Goal: Information Seeking & Learning: Compare options

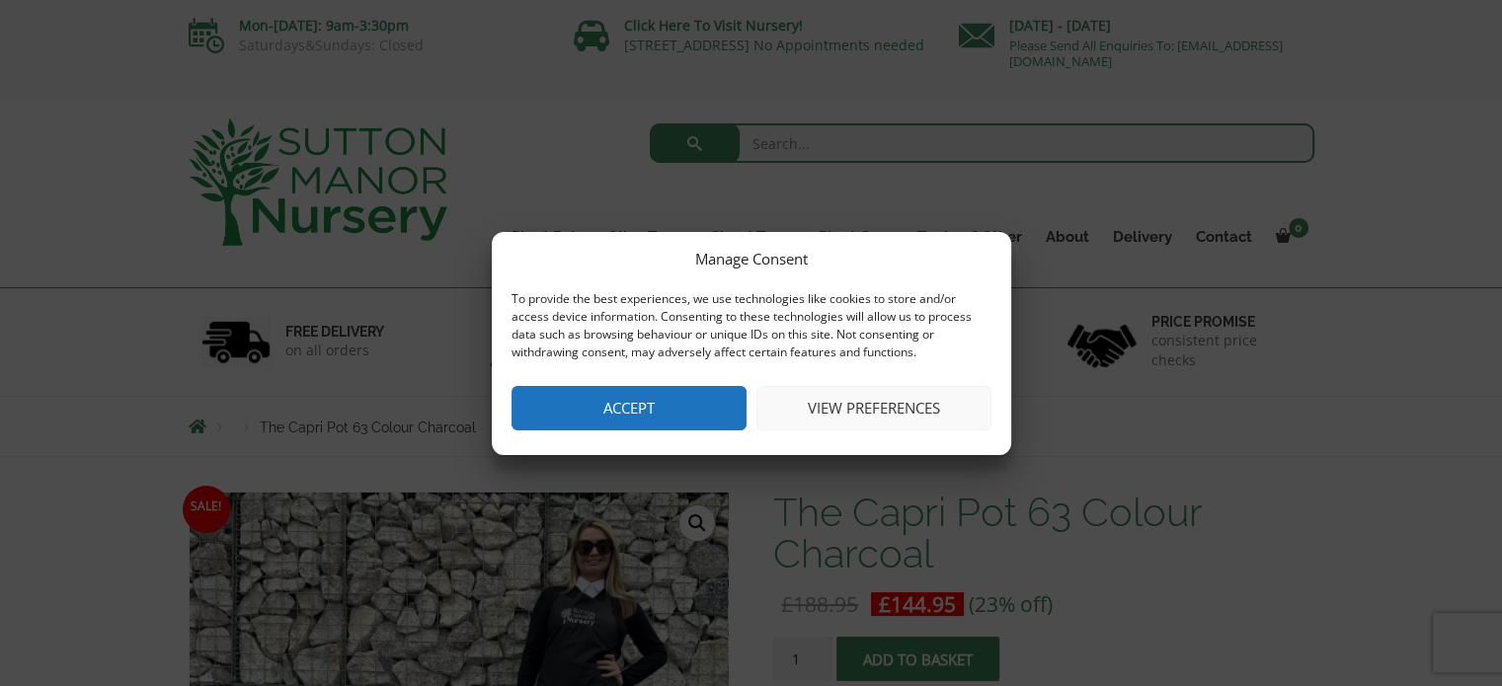
click at [676, 411] on button "Accept" at bounding box center [629, 408] width 235 height 44
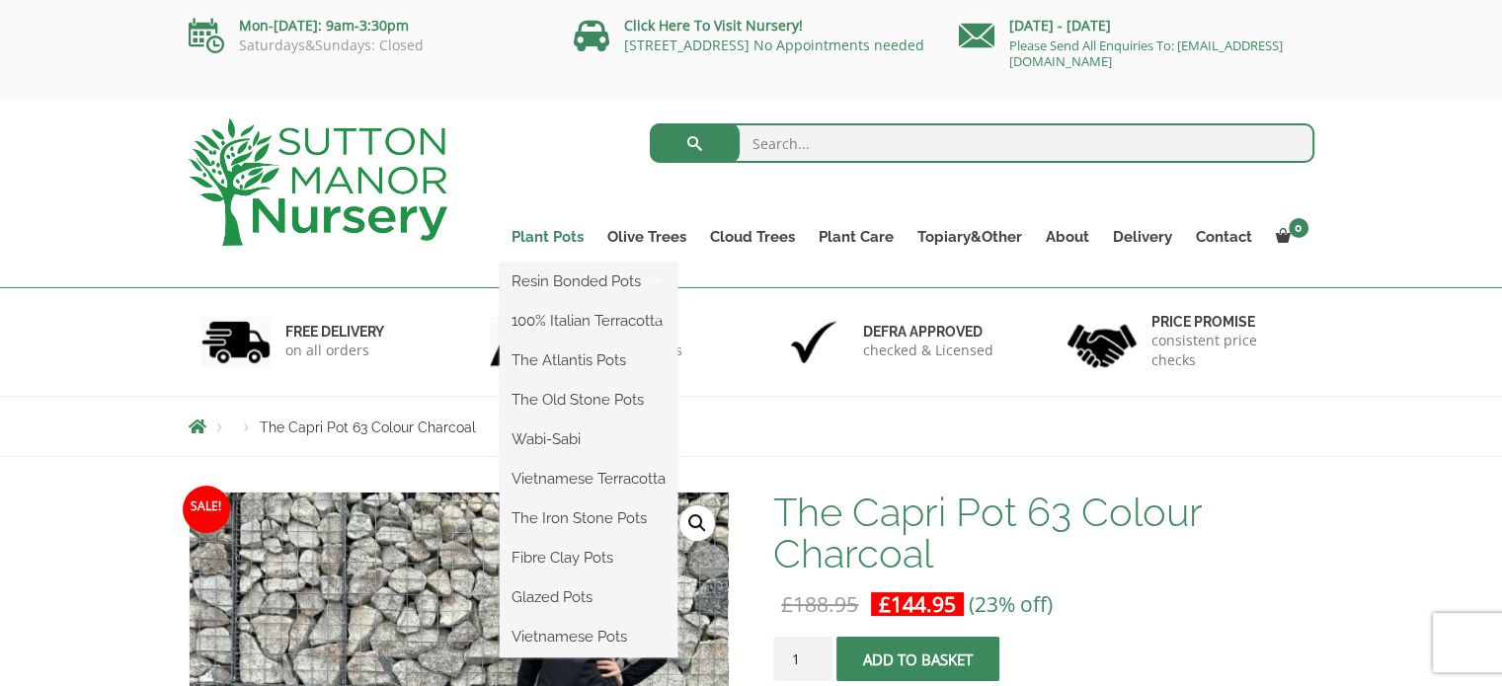
click at [561, 231] on link "Plant Pots" at bounding box center [548, 237] width 96 height 28
click at [560, 234] on link "Plant Pots" at bounding box center [548, 237] width 96 height 28
click at [538, 234] on link "Plant Pots" at bounding box center [548, 237] width 96 height 28
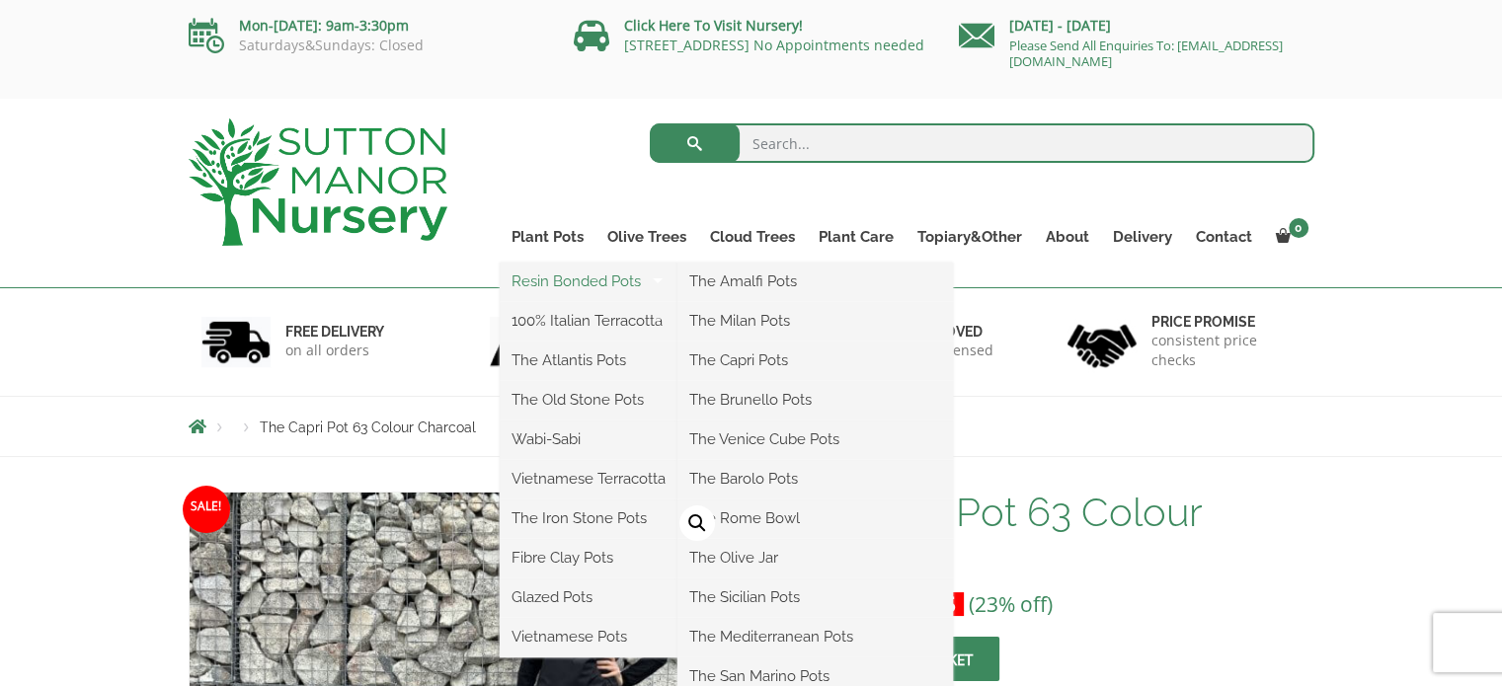
click at [569, 287] on link "Resin Bonded Pots" at bounding box center [589, 282] width 178 height 30
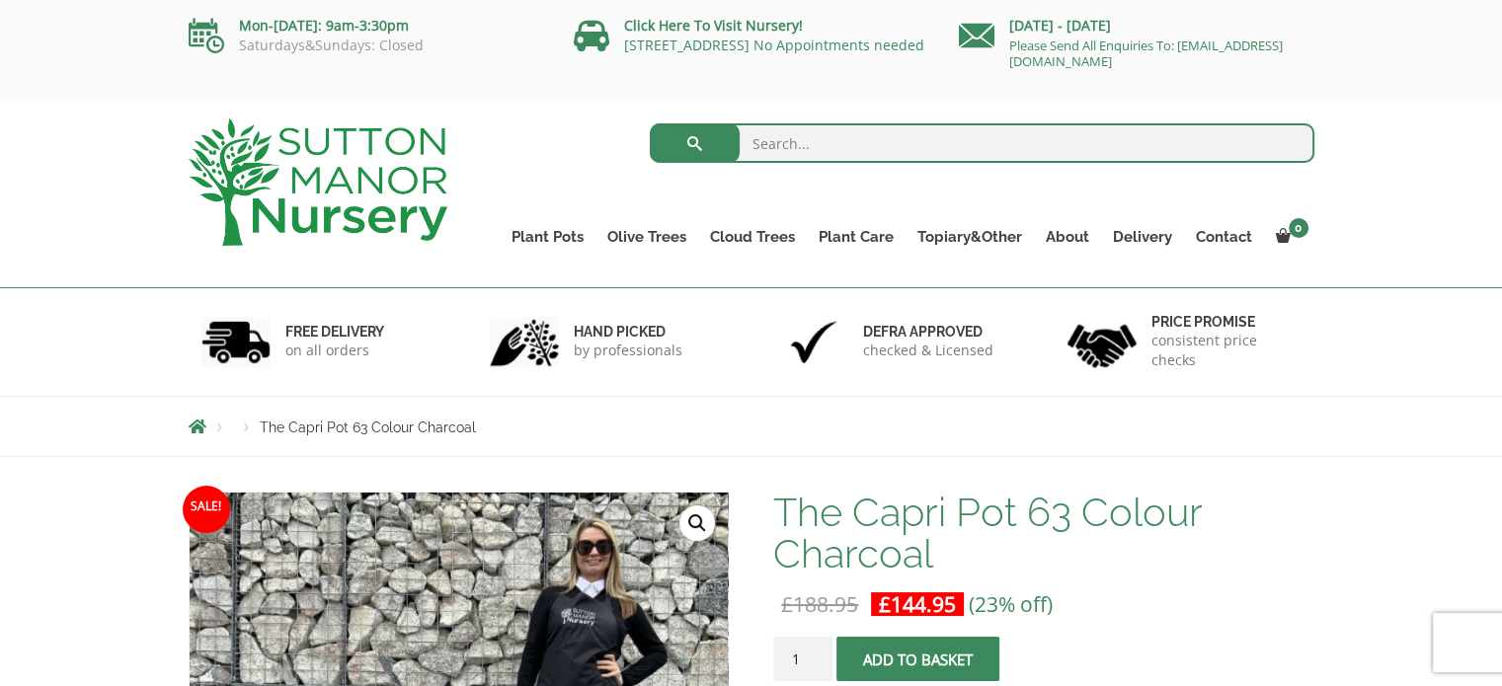
click at [1287, 444] on div "Products The Capri Pot 63 Colour Charcoal" at bounding box center [752, 426] width 1156 height 59
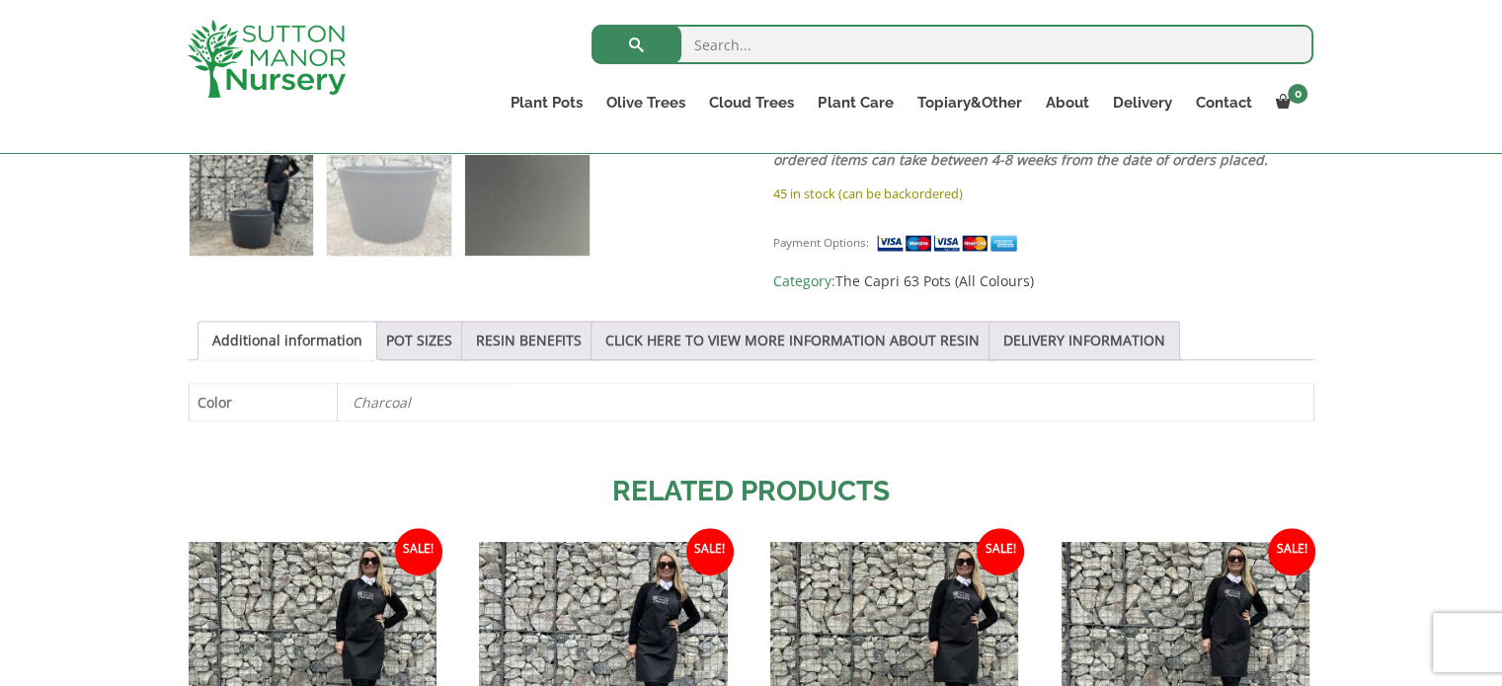
scroll to position [889, 0]
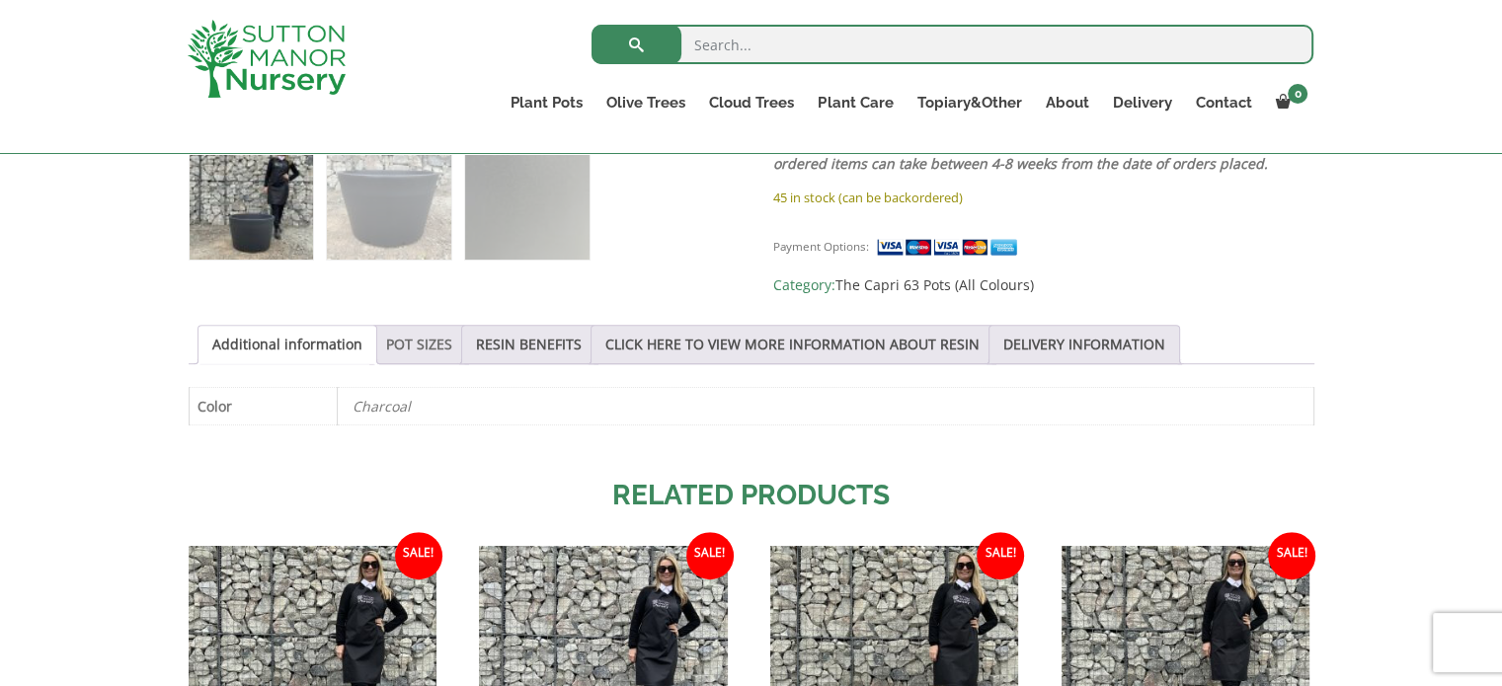
click at [415, 329] on link "POT SIZES" at bounding box center [419, 345] width 66 height 38
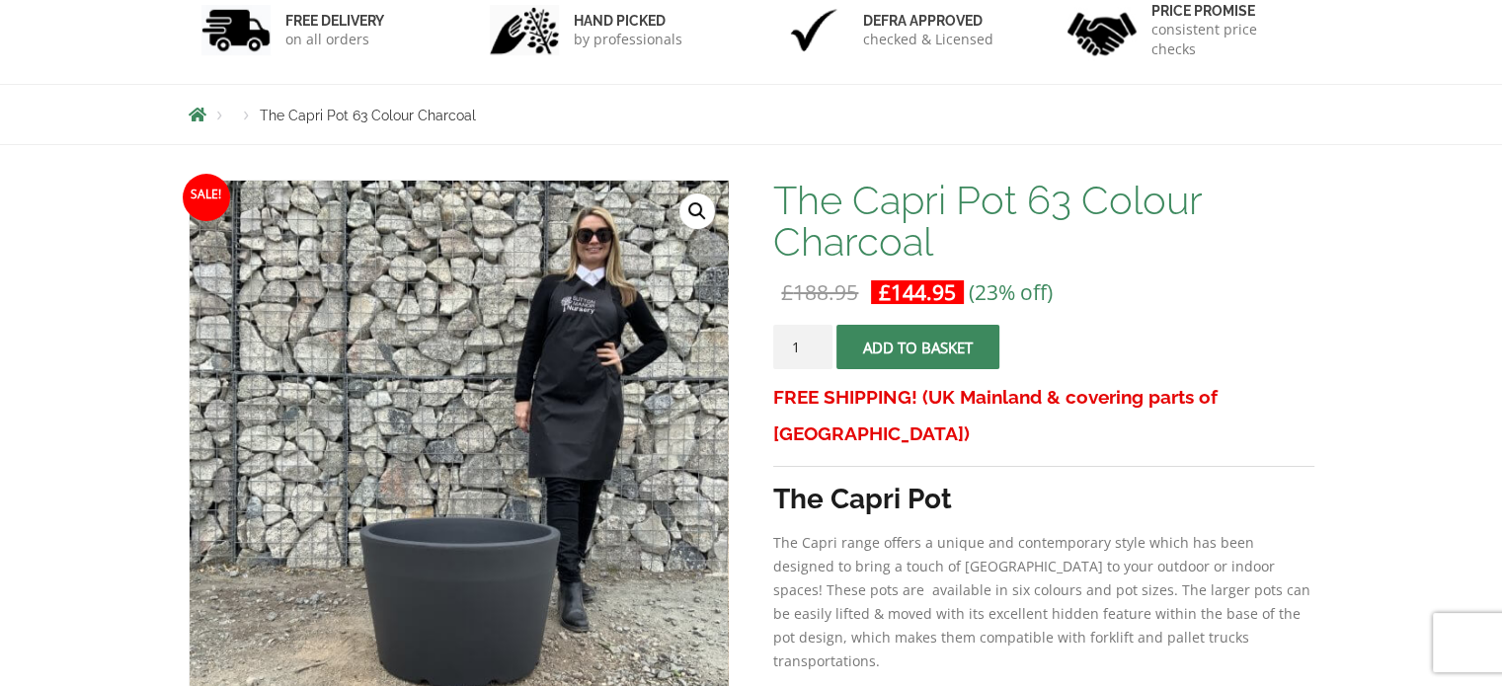
scroll to position [0, 0]
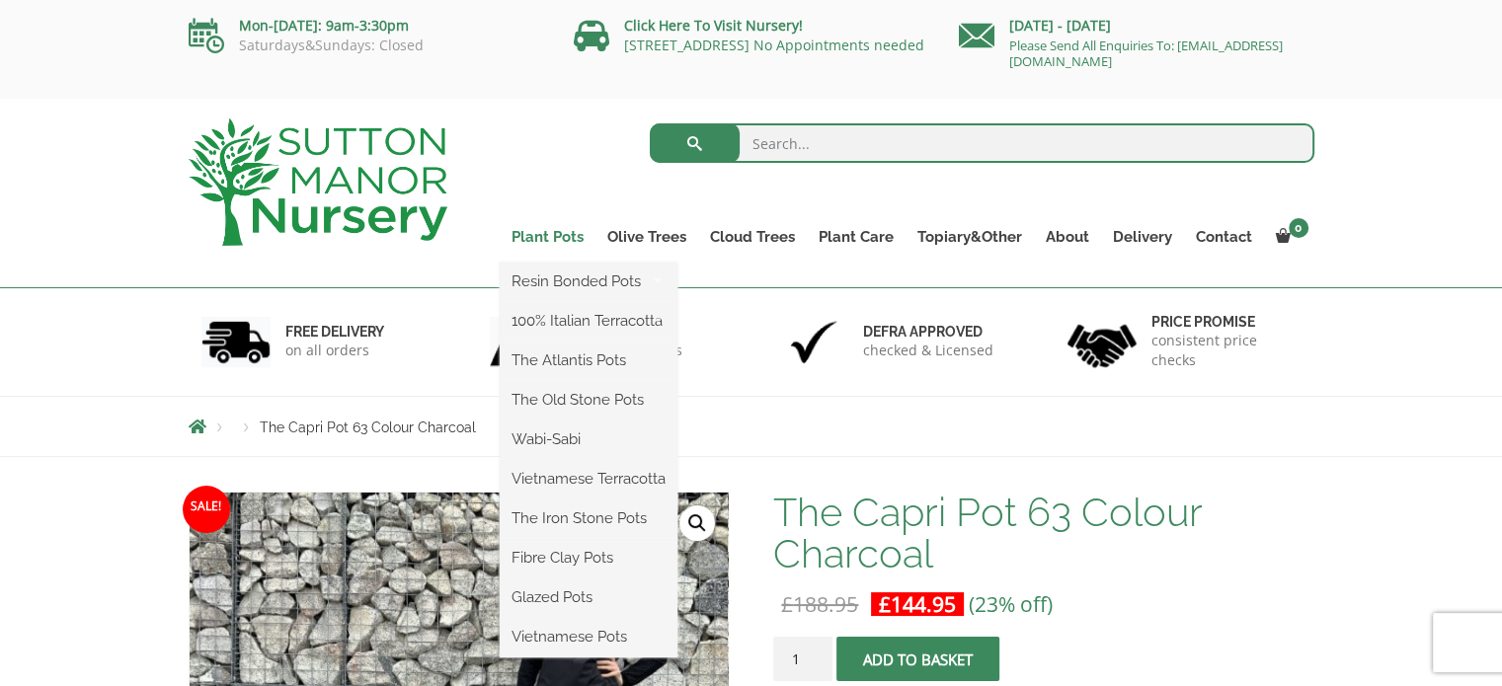
click at [553, 240] on link "Plant Pots" at bounding box center [548, 237] width 96 height 28
click at [558, 355] on link "The Atlantis Pots" at bounding box center [589, 361] width 178 height 30
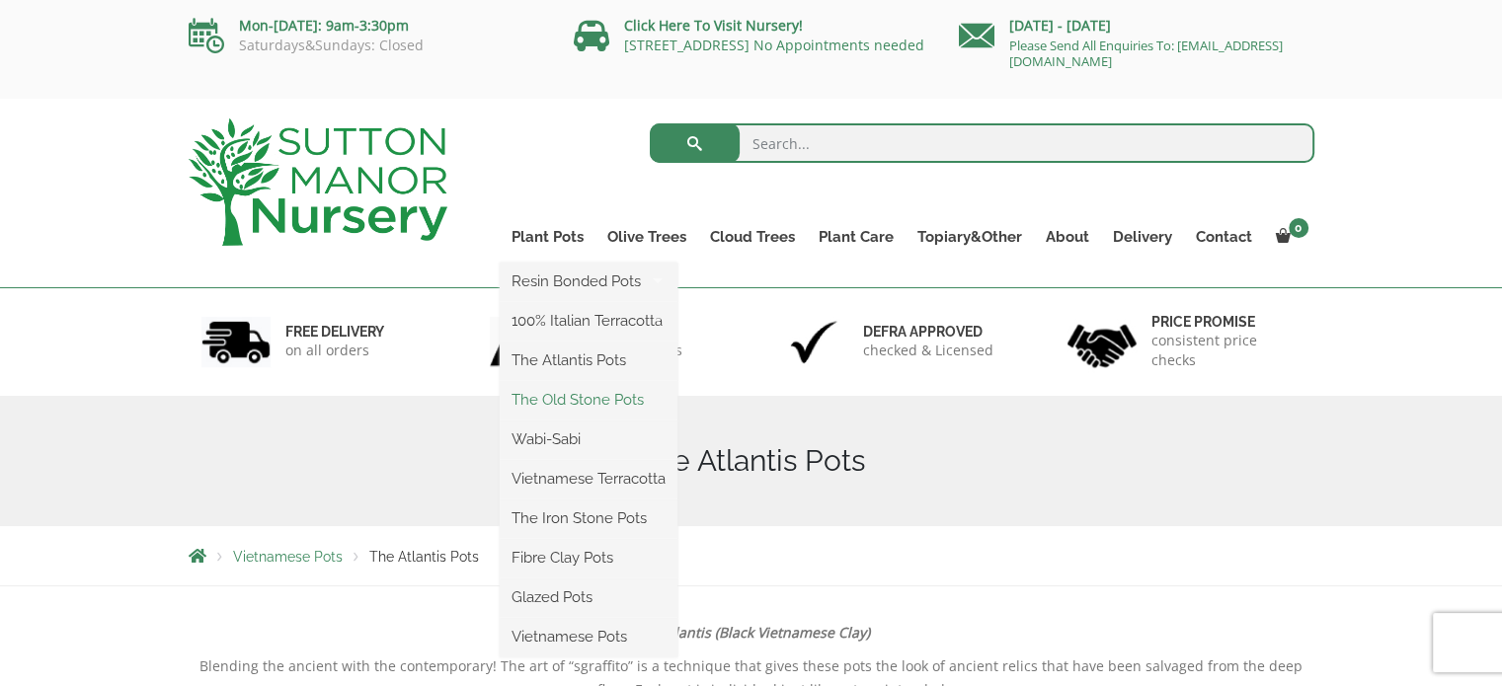
click at [570, 399] on link "The Old Stone Pots" at bounding box center [589, 400] width 178 height 30
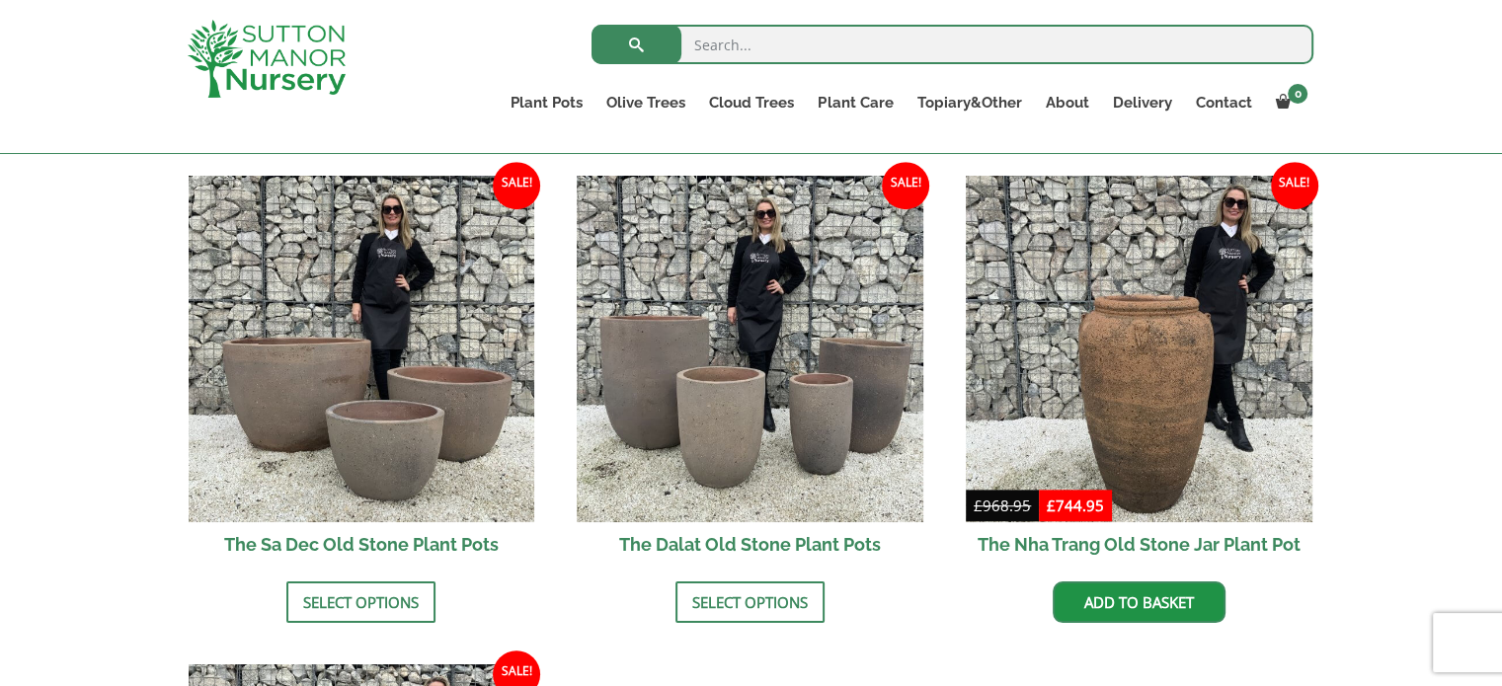
scroll to position [889, 0]
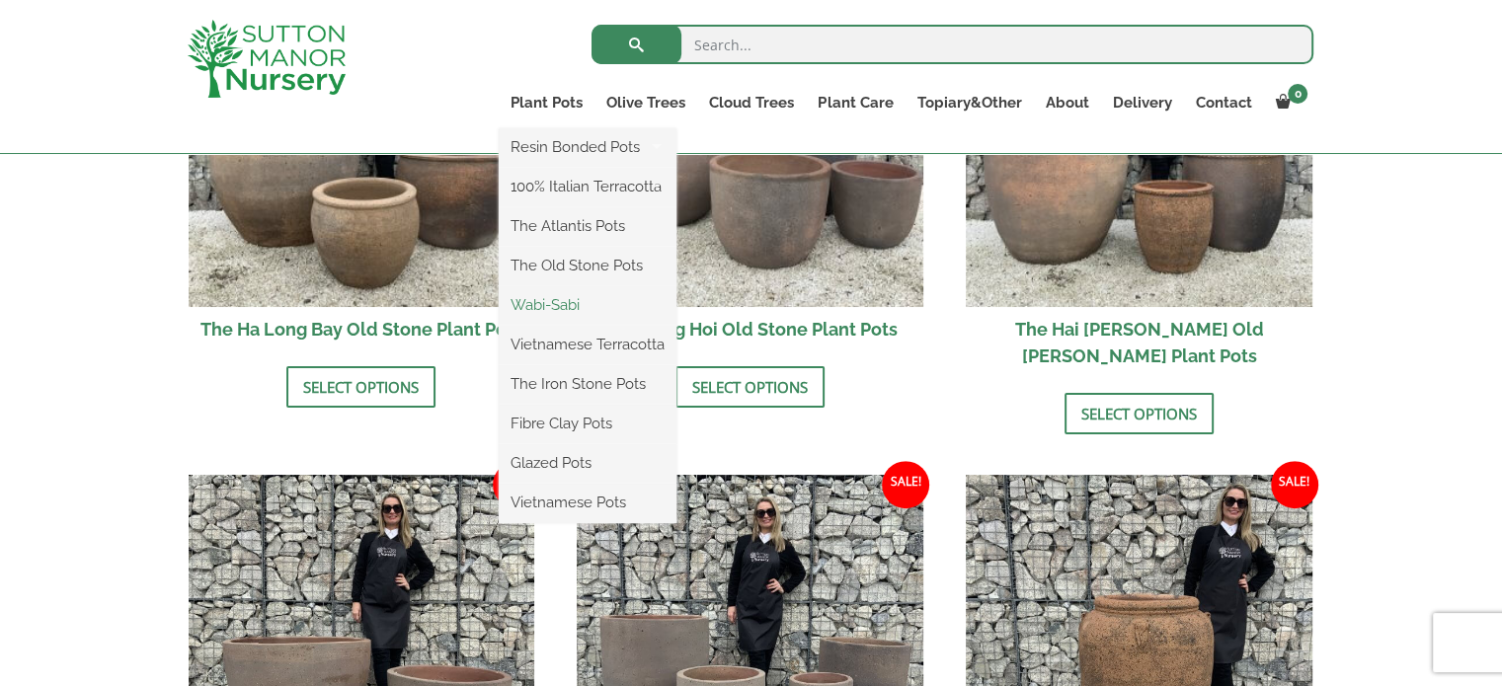
click at [565, 303] on link "Wabi-Sabi" at bounding box center [588, 305] width 178 height 30
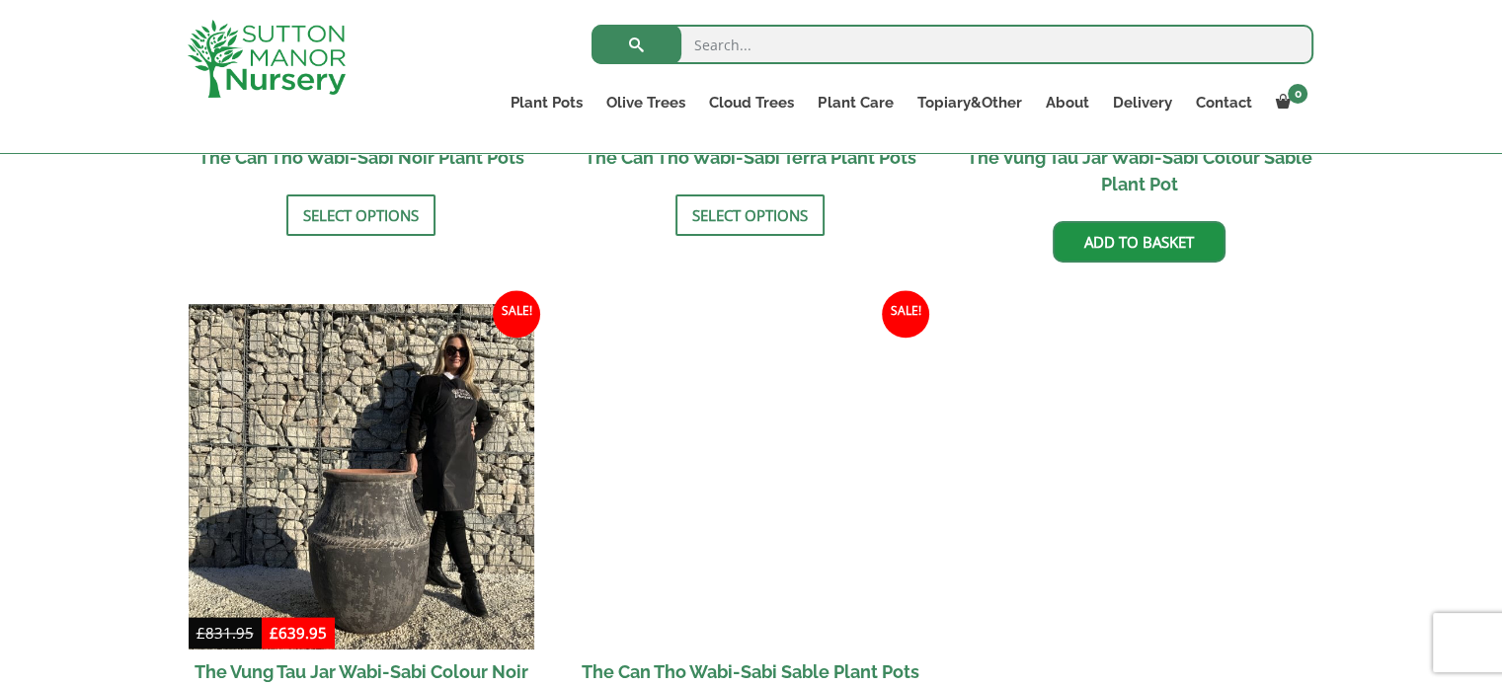
scroll to position [2469, 0]
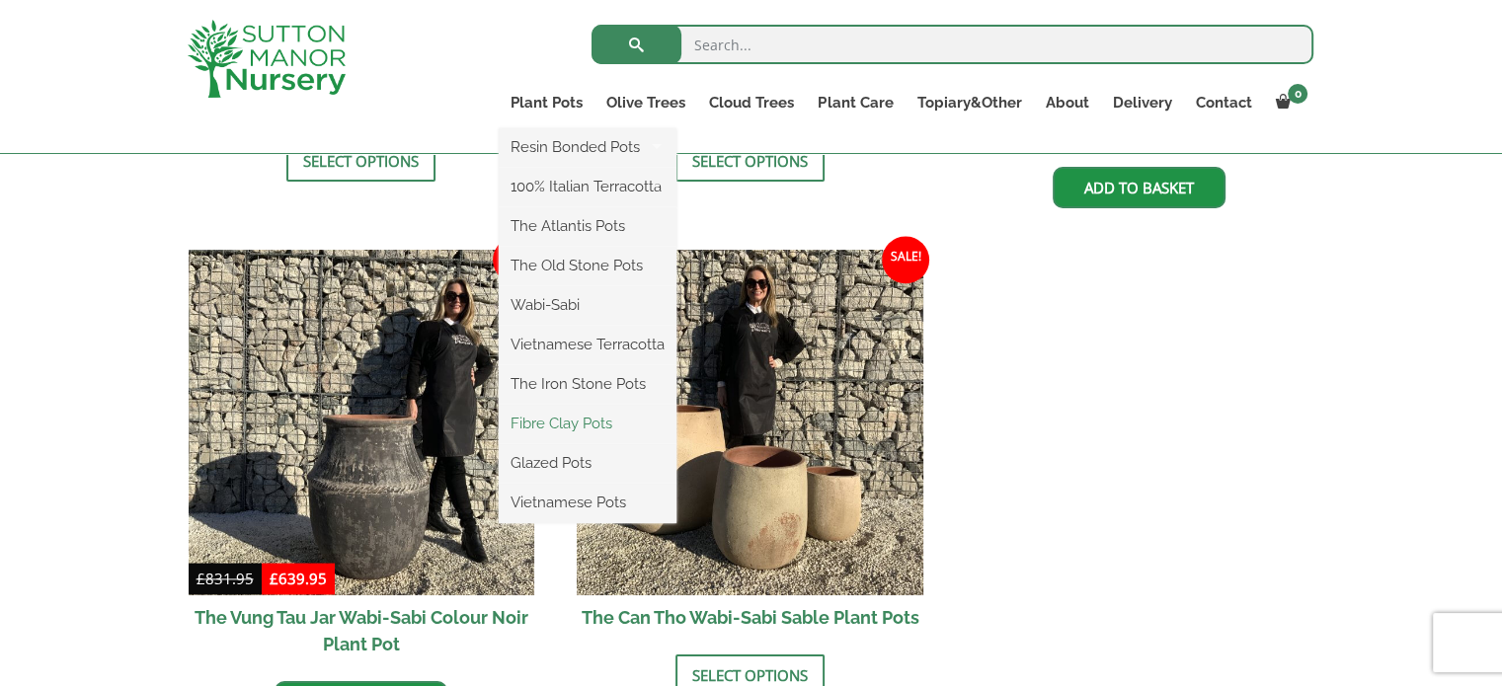
click at [558, 428] on link "Fibre Clay Pots" at bounding box center [588, 424] width 178 height 30
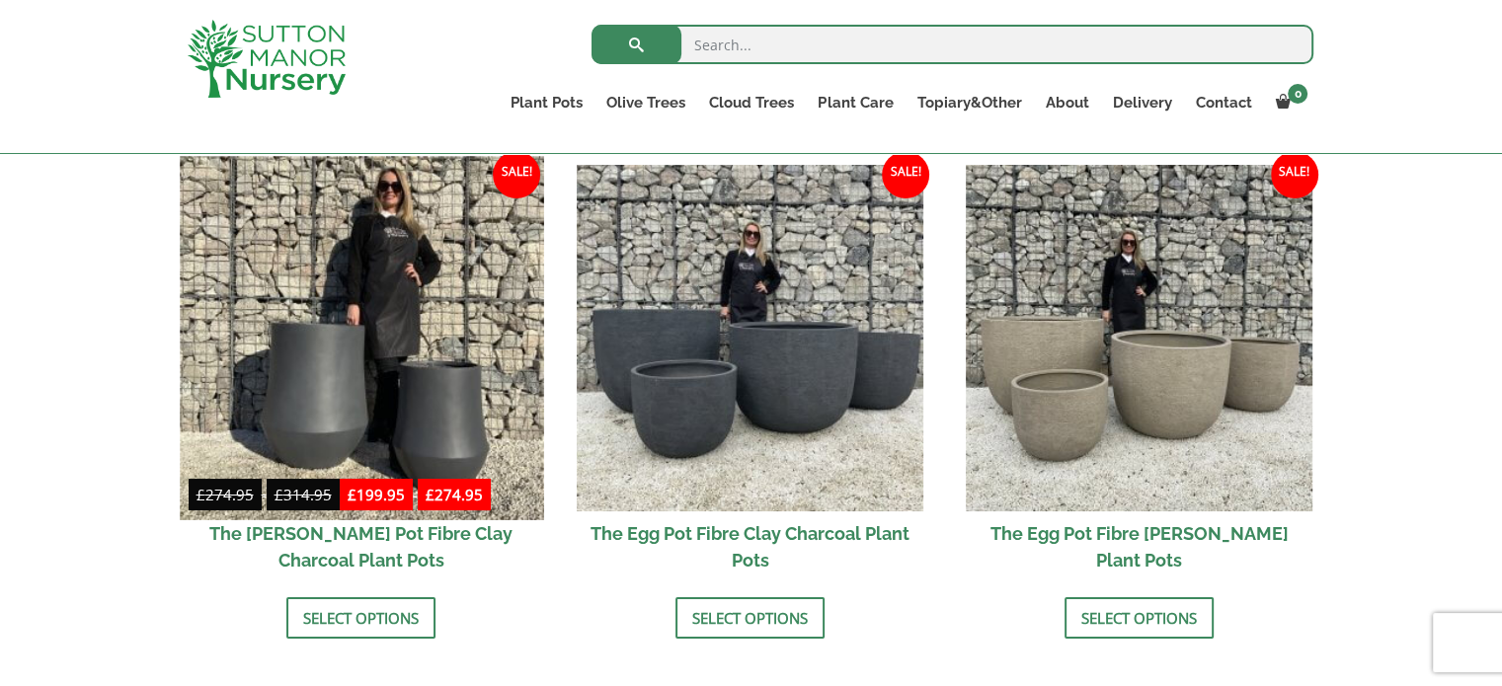
scroll to position [593, 0]
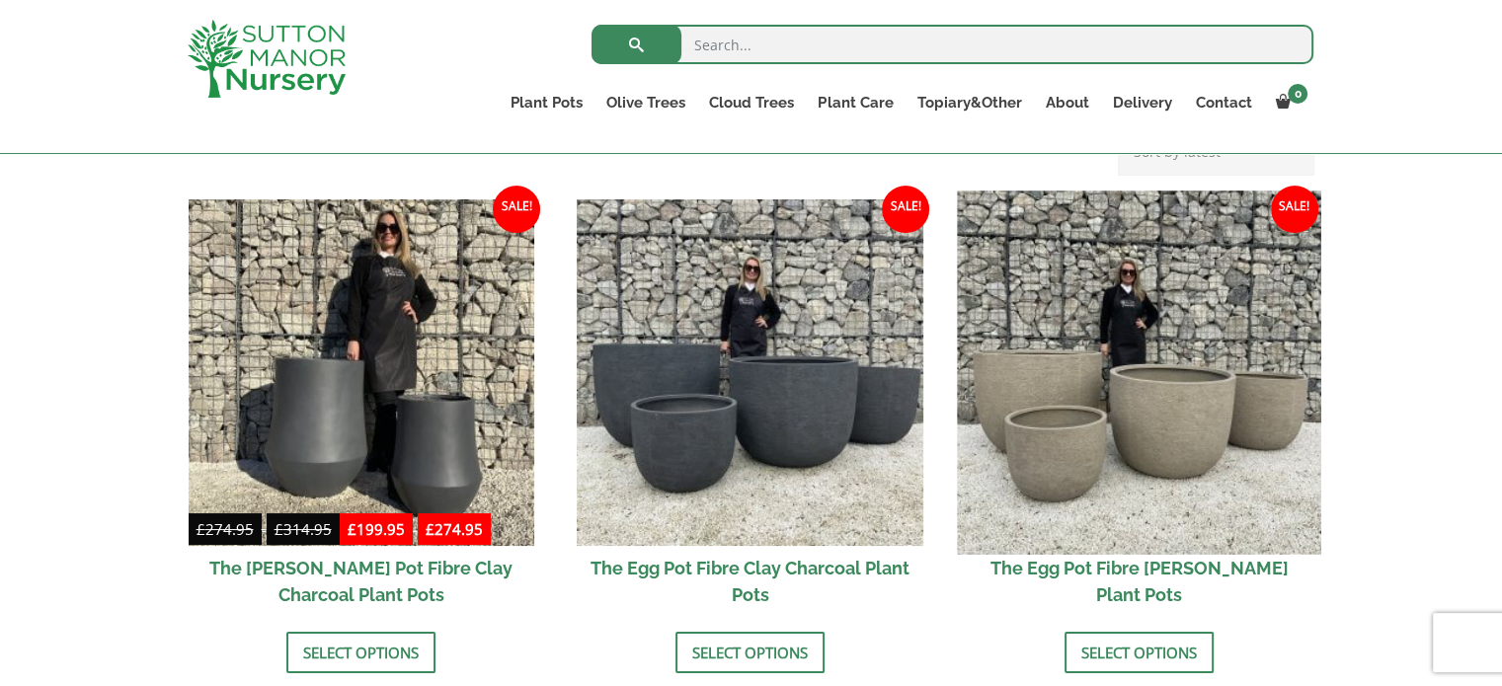
click at [1094, 363] on img at bounding box center [1138, 372] width 363 height 363
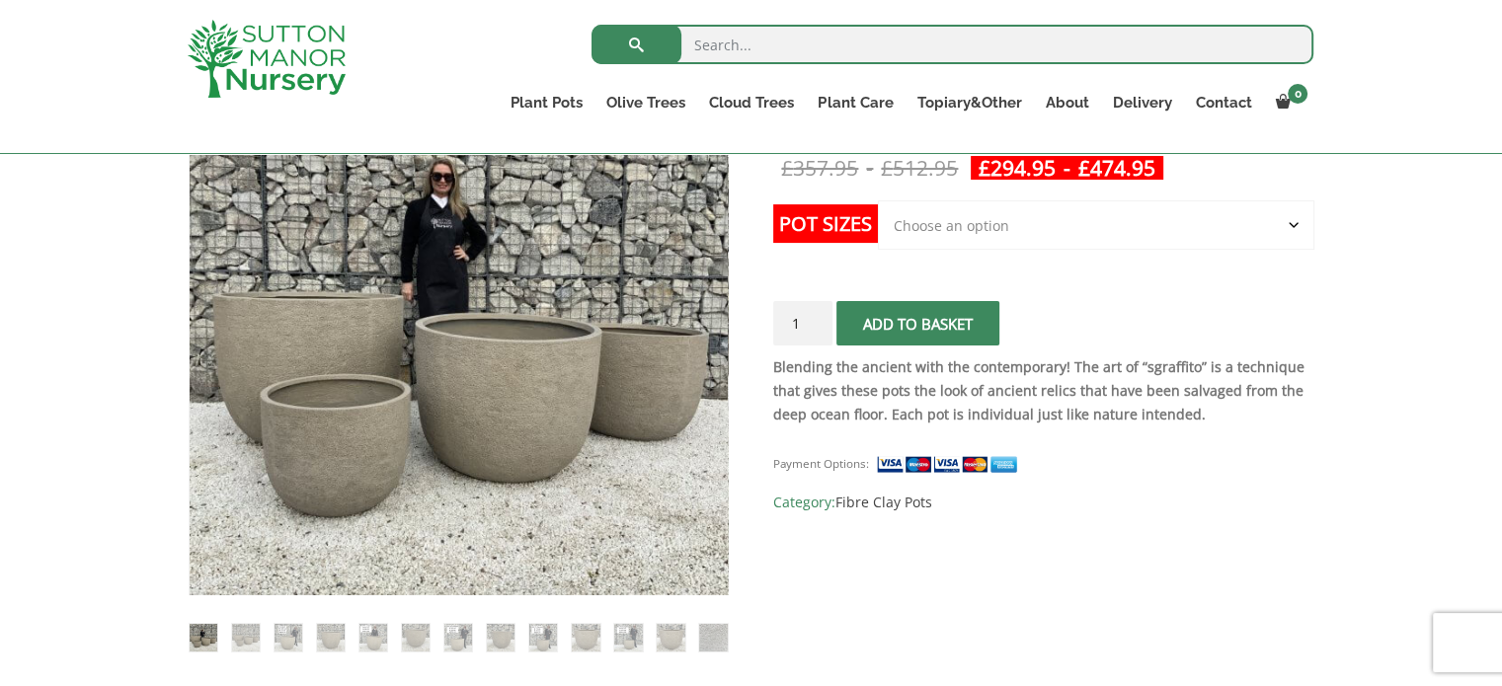
scroll to position [395, 0]
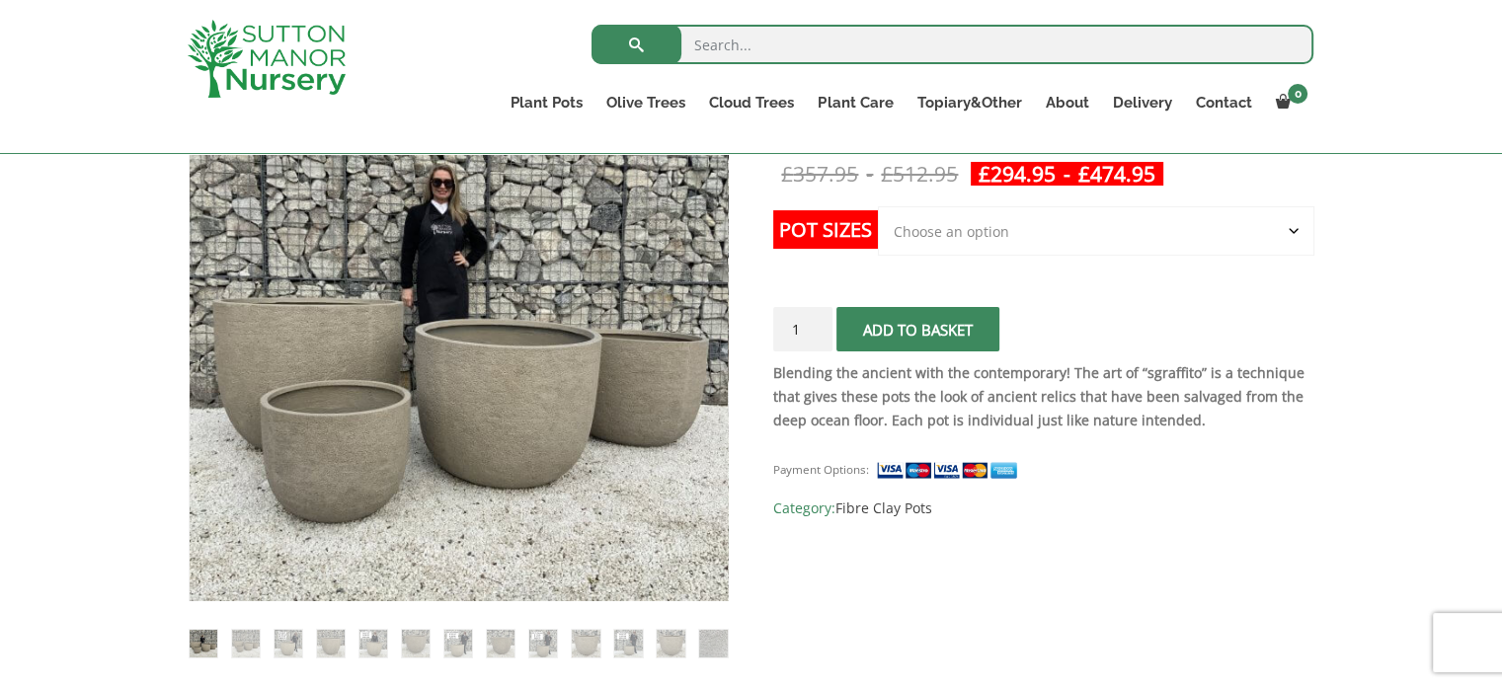
click at [1292, 226] on select "Choose an option Click here to buy the 5th To Largest Pot In The Picture Click …" at bounding box center [1096, 230] width 436 height 49
click at [878, 206] on select "Choose an option Click here to buy the 5th To Largest Pot In The Picture Click …" at bounding box center [1096, 230] width 436 height 49
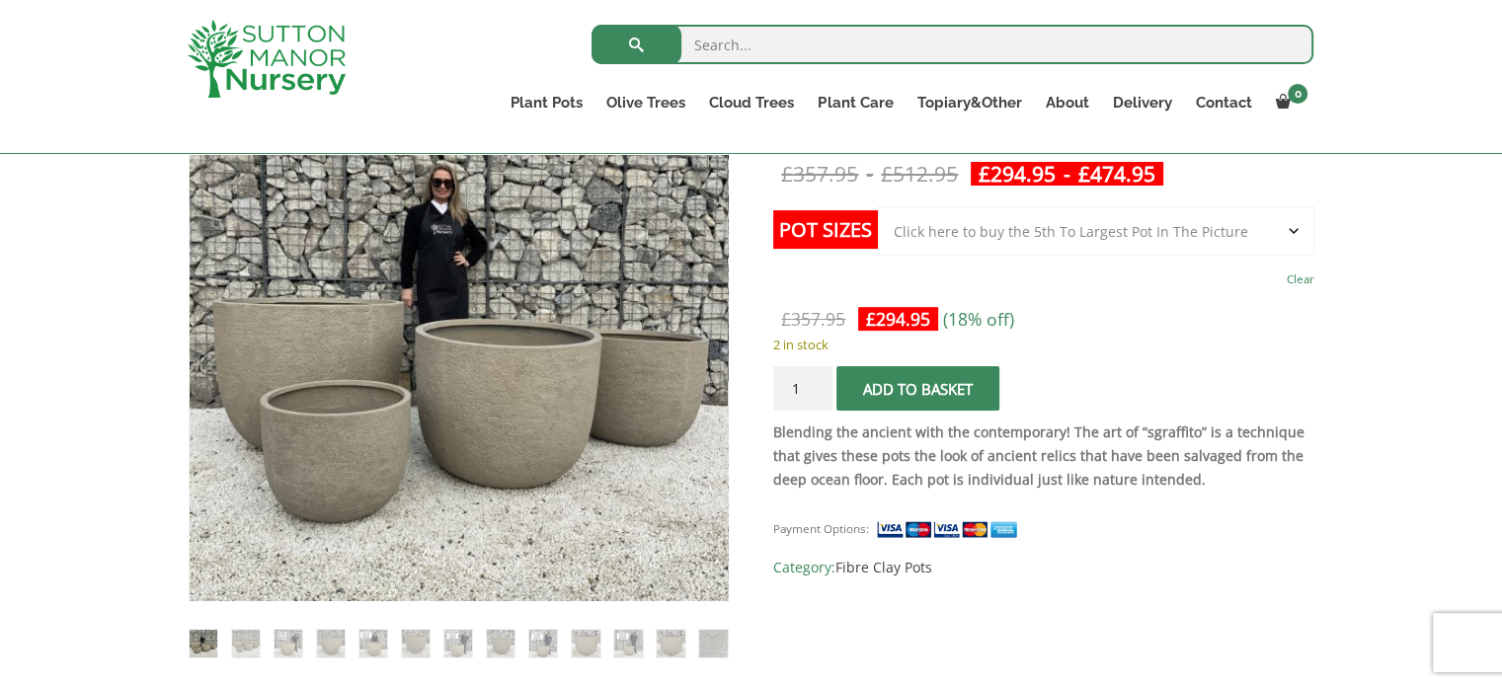
click at [1293, 232] on select "Choose an option Click here to buy the 5th To Largest Pot In The Picture Click …" at bounding box center [1096, 230] width 436 height 49
select select "Click here to buy the 2nd To Largest Pot In The Picture"
click at [878, 206] on select "Choose an option Click here to buy the 5th To Largest Pot In The Picture Click …" at bounding box center [1096, 230] width 436 height 49
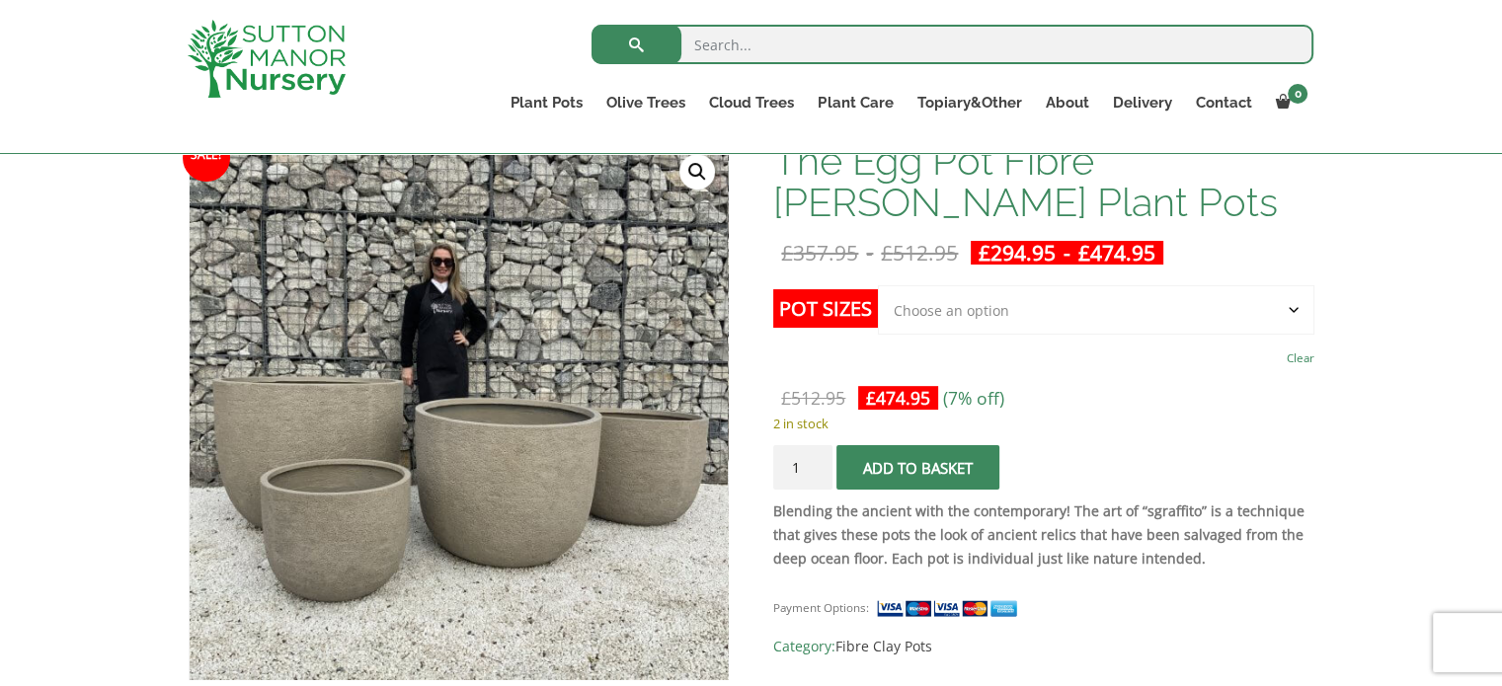
scroll to position [311, 0]
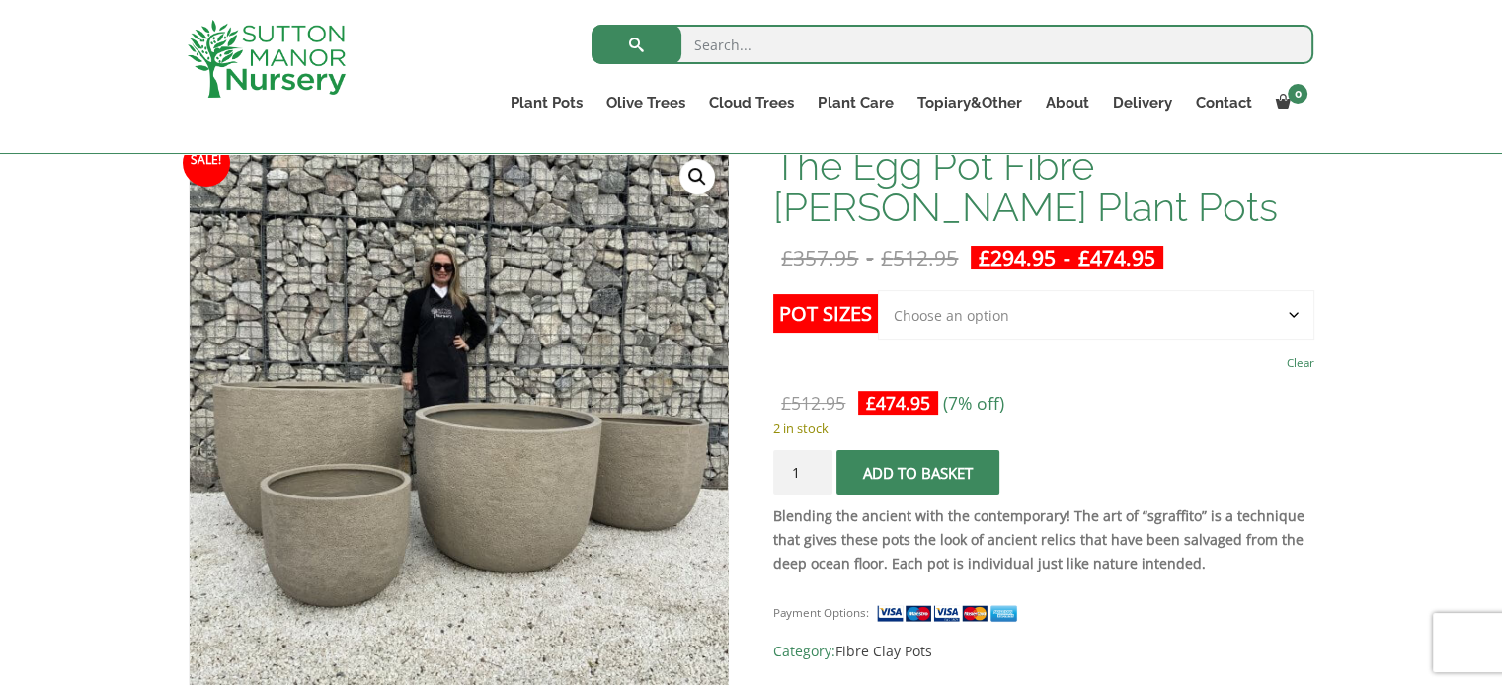
click at [1286, 311] on select "Choose an option Click here to buy the 5th To Largest Pot In The Picture Click …" at bounding box center [1096, 314] width 436 height 49
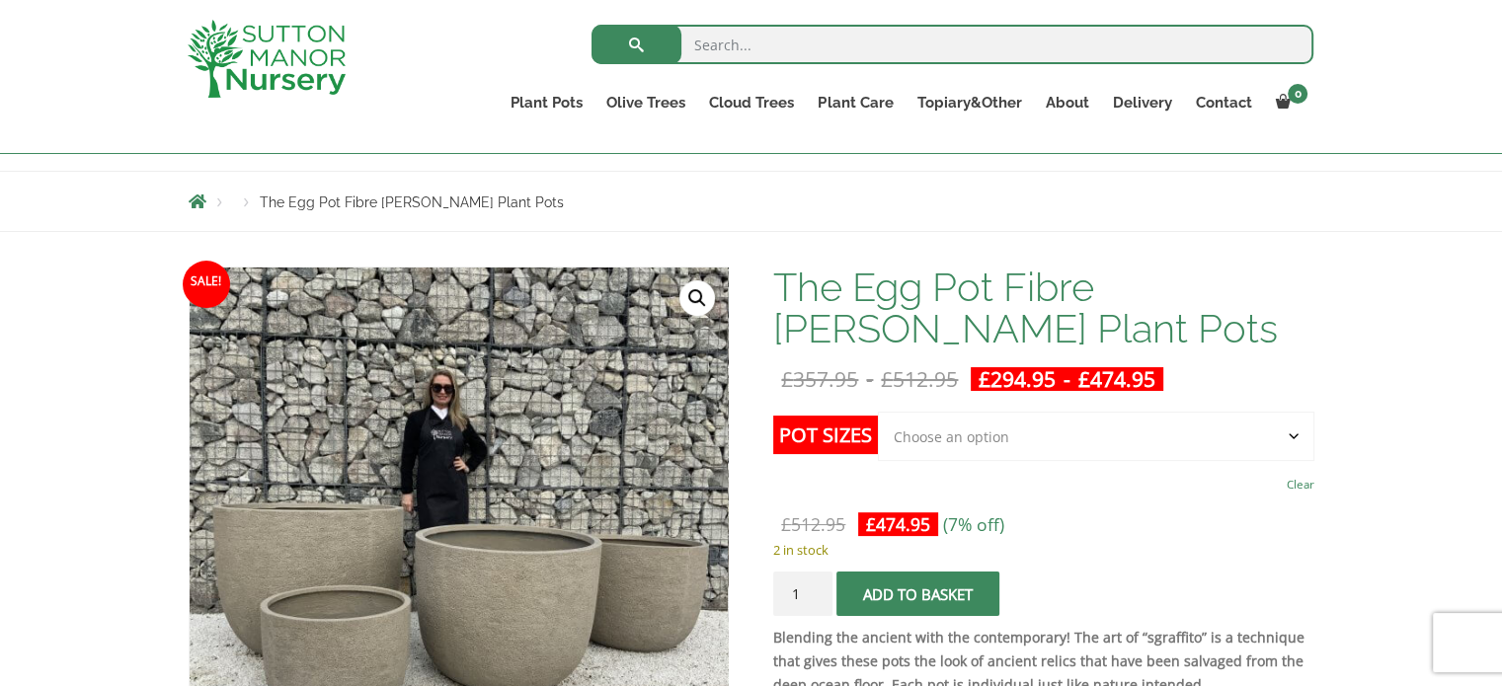
scroll to position [15, 0]
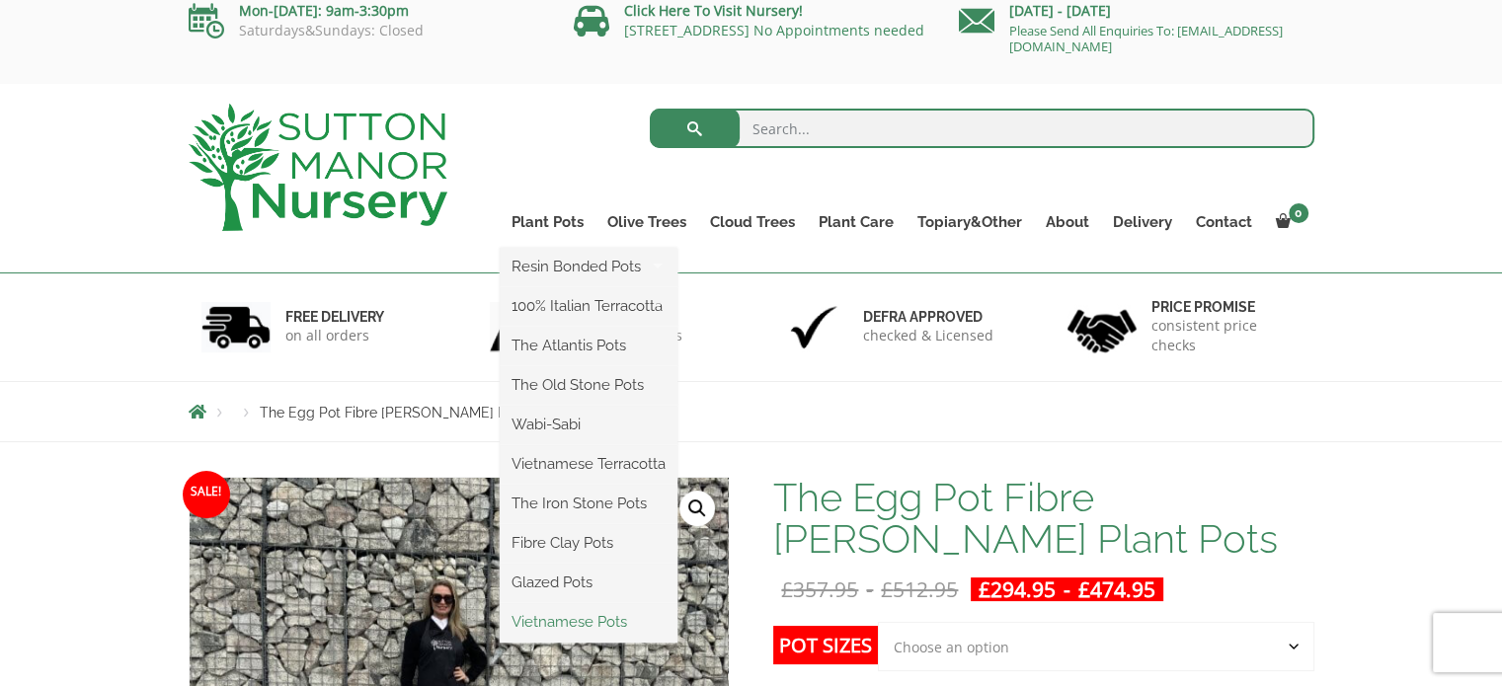
click at [563, 619] on link "Vietnamese Pots" at bounding box center [589, 622] width 178 height 30
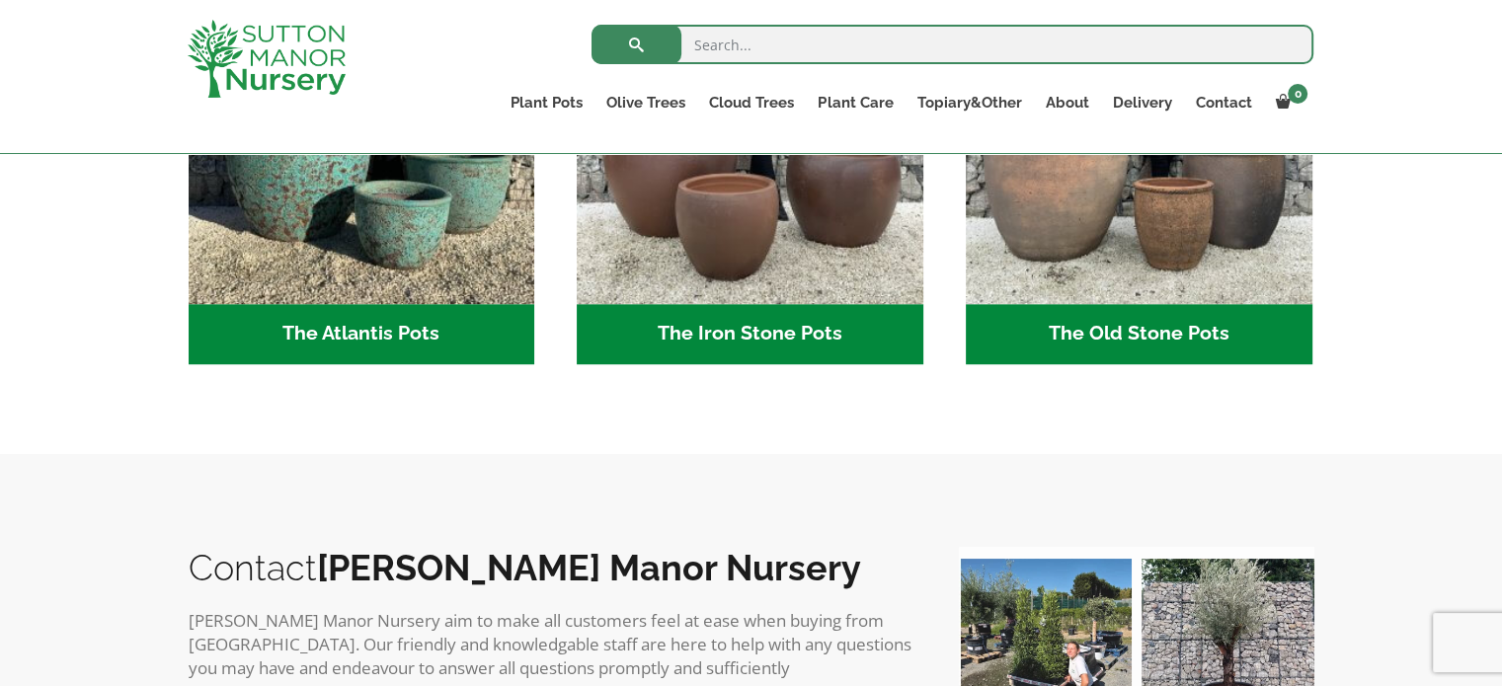
scroll to position [988, 0]
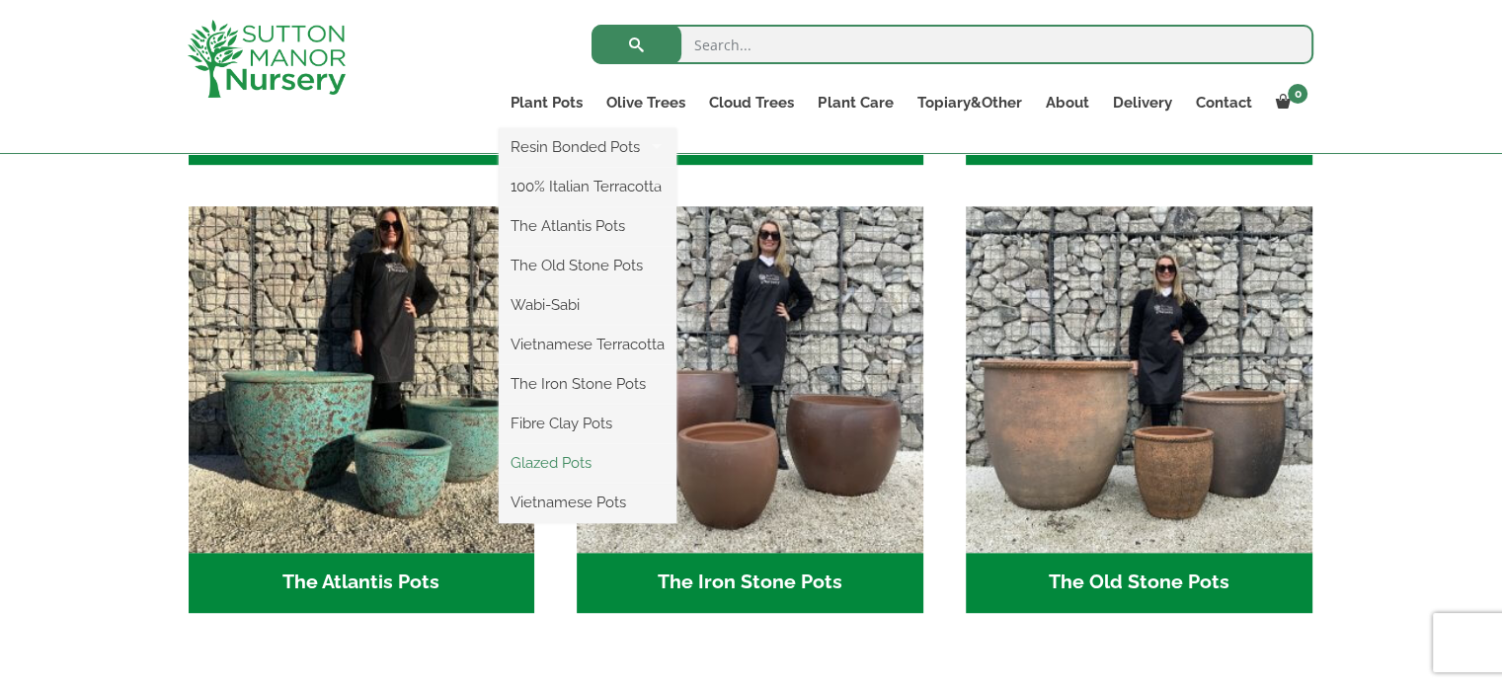
click at [589, 466] on link "Glazed Pots" at bounding box center [588, 463] width 178 height 30
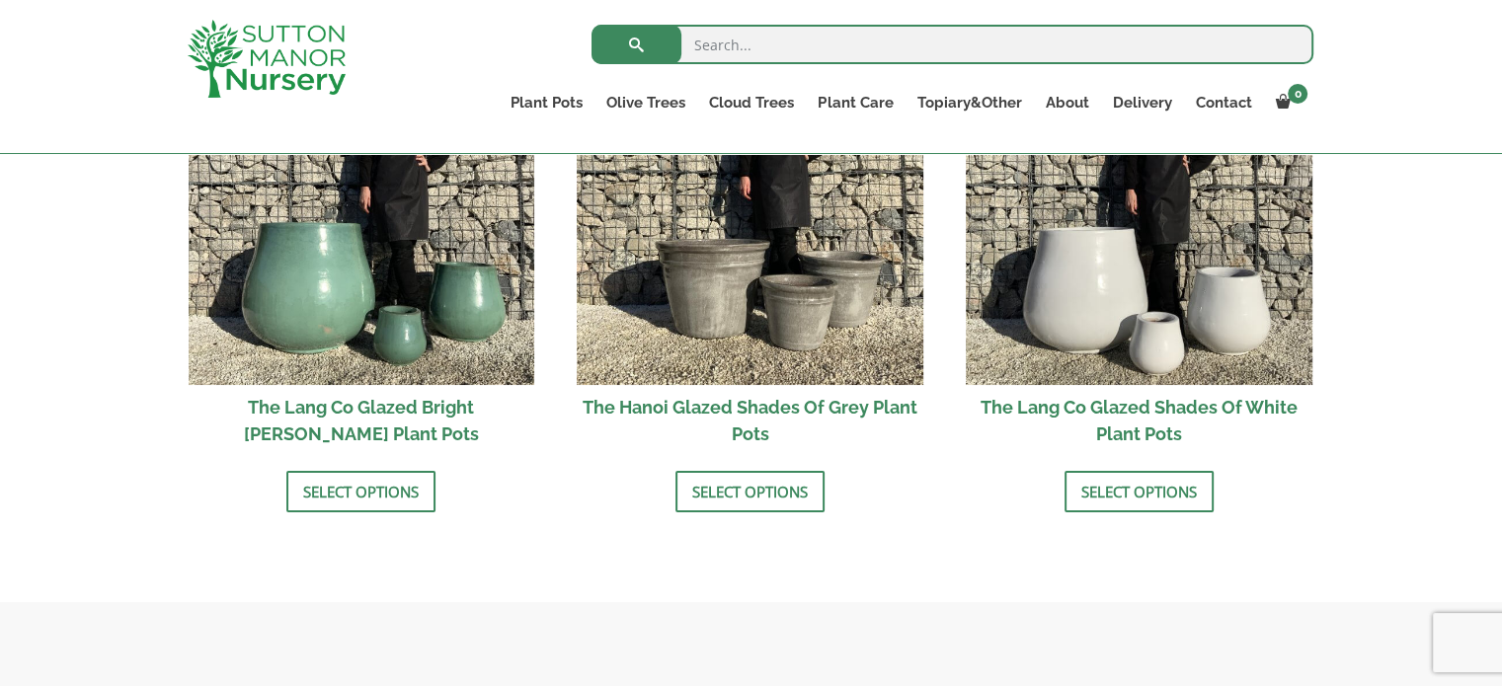
scroll to position [2173, 0]
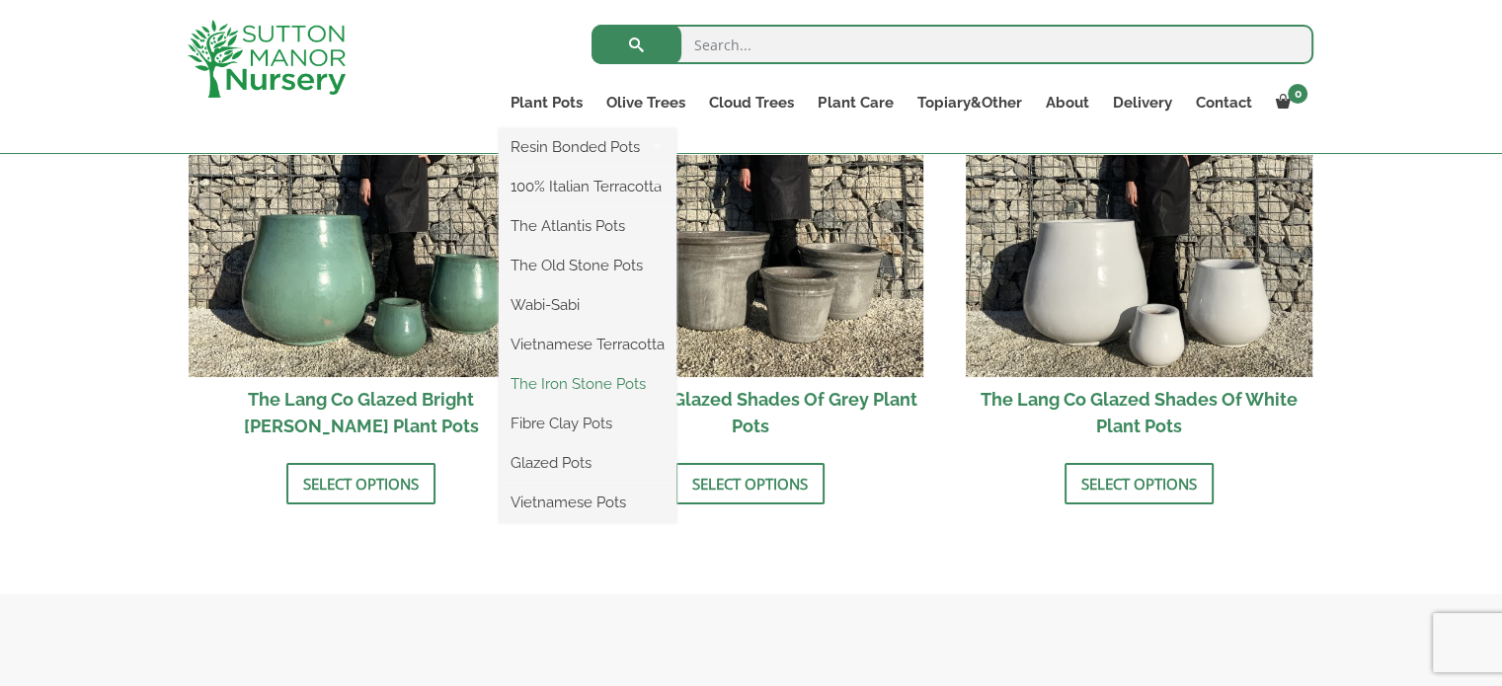
click at [561, 382] on link "The Iron Stone Pots" at bounding box center [588, 384] width 178 height 30
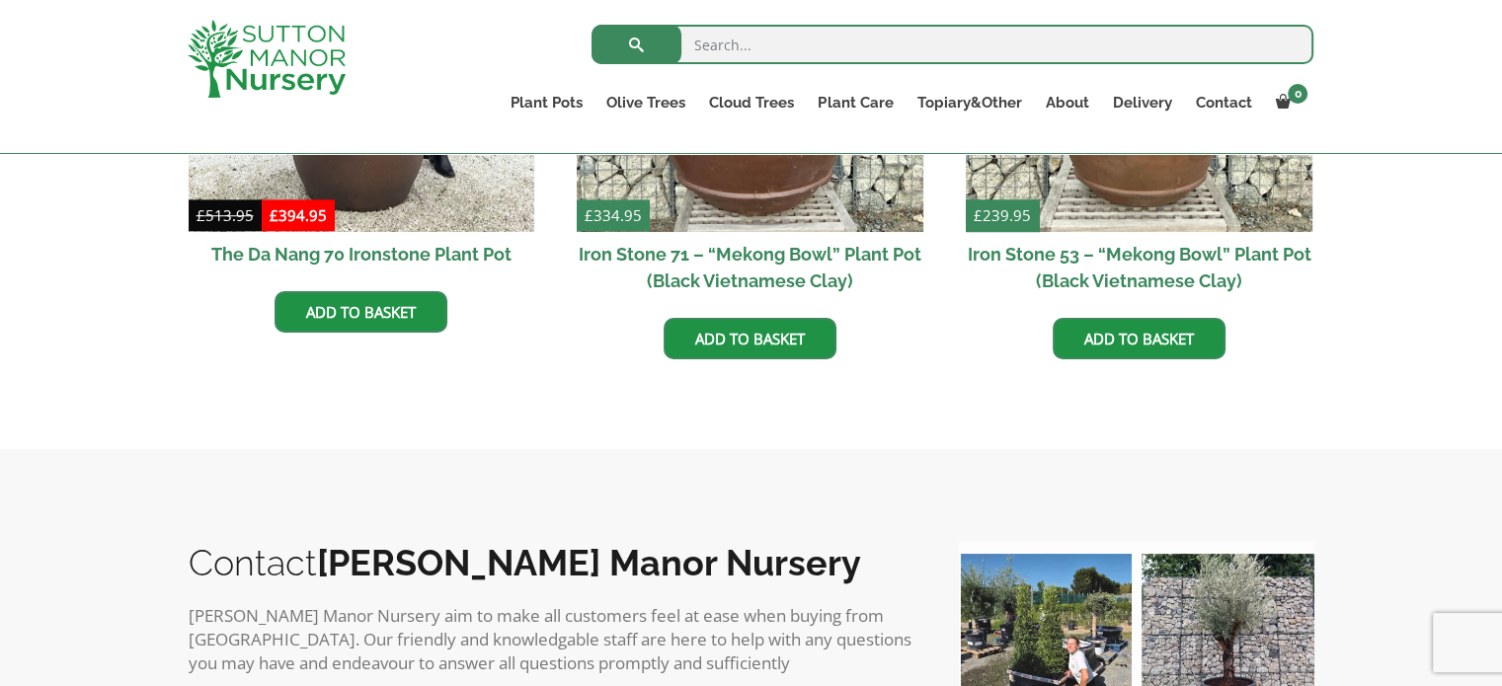
scroll to position [1778, 0]
